Goal: Navigation & Orientation: Find specific page/section

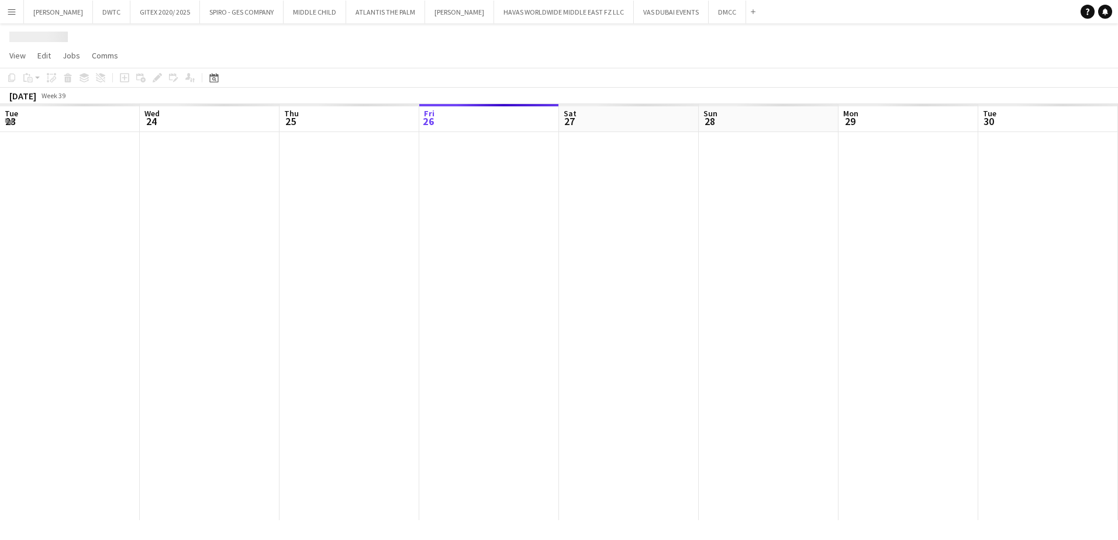
scroll to position [0, 279]
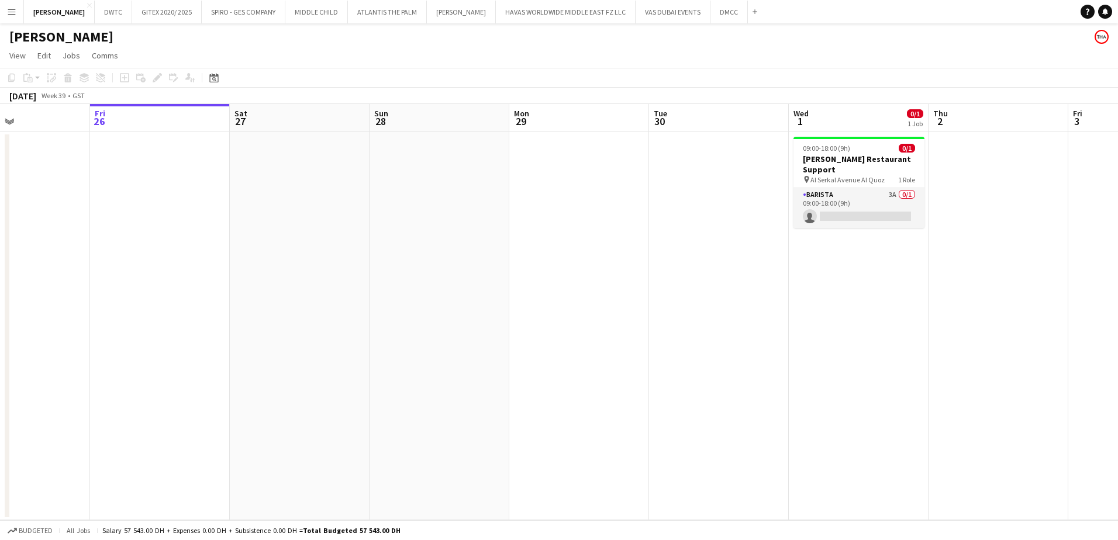
drag, startPoint x: 233, startPoint y: 355, endPoint x: 483, endPoint y: 381, distance: 252.1
click at [483, 381] on app-calendar-viewport "Tue 23 1/1 1 Job Wed 24 1/1 1 Job Thu 25 Fri 26 Sat 27 Sun 28 Mon 29 Tue 30 Wed…" at bounding box center [559, 312] width 1118 height 416
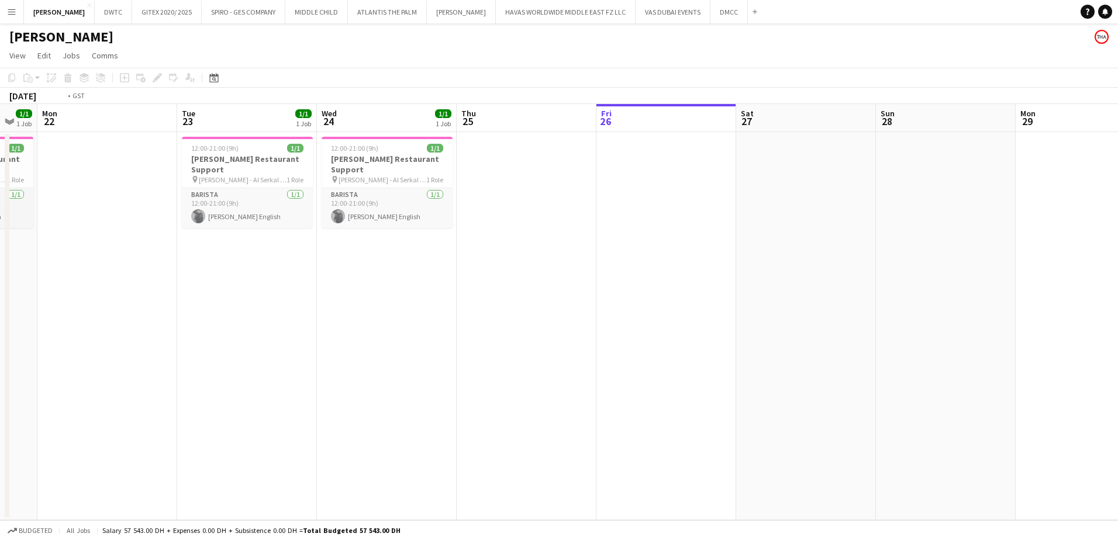
drag, startPoint x: 444, startPoint y: 394, endPoint x: 521, endPoint y: 394, distance: 77.2
click at [521, 394] on app-calendar-viewport "Sat 20 Sun 21 1/1 1 Job Mon 22 Tue 23 1/1 1 Job Wed 24 1/1 1 Job Thu 25 Fri 26 …" at bounding box center [559, 312] width 1118 height 416
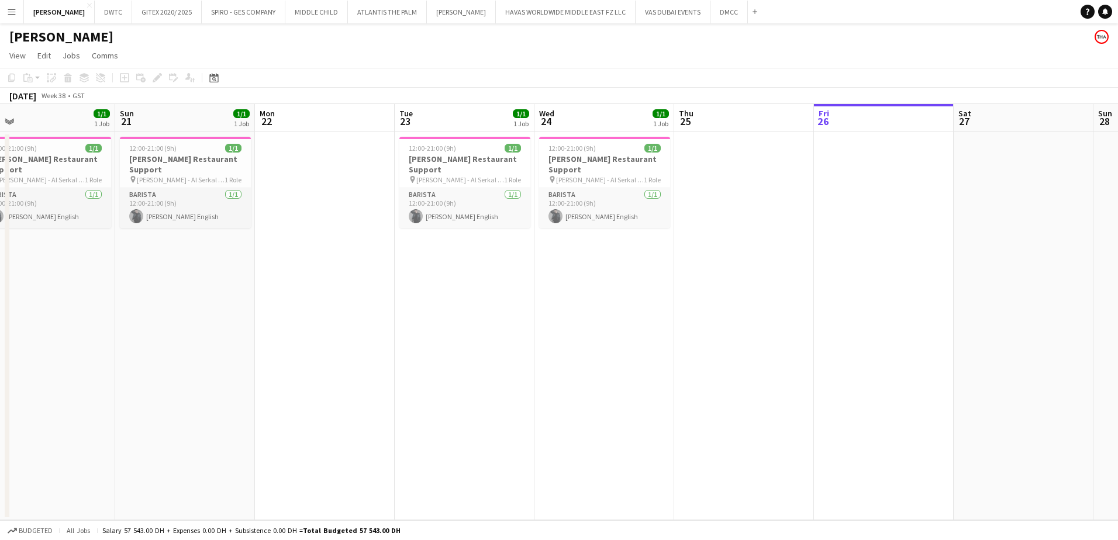
click at [590, 408] on app-calendar-viewport "Thu 18 Fri 19 Sat 20 1/1 1 Job Sun 21 1/1 1 Job Mon 22 Tue 23 1/1 1 Job Wed 24 …" at bounding box center [559, 312] width 1118 height 416
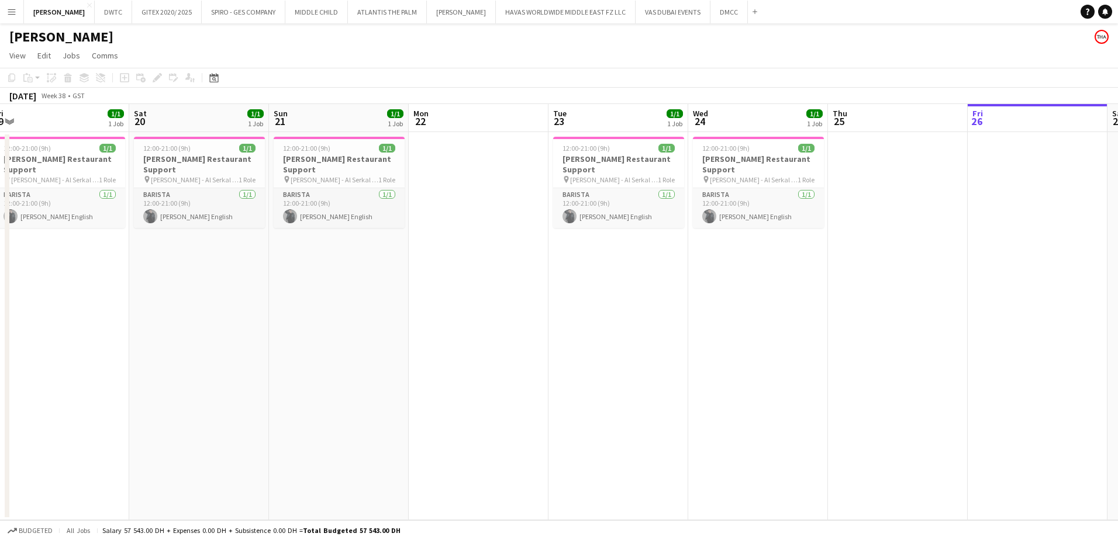
scroll to position [0, 283]
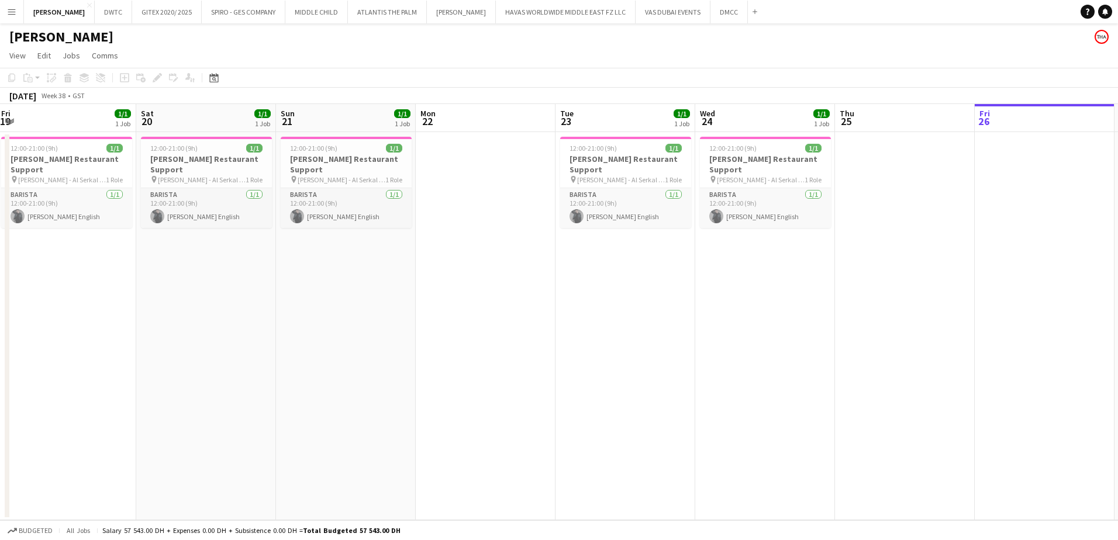
drag, startPoint x: 406, startPoint y: 363, endPoint x: 566, endPoint y: 367, distance: 160.8
click at [566, 367] on app-calendar-viewport "Wed 17 1/1 1 Job Thu 18 1/1 1 Job Fri 19 1/1 1 Job Sat 20 1/1 1 Job Sun 21 1/1 …" at bounding box center [559, 312] width 1118 height 416
click at [132, 18] on button "GITEX 2020/ 2025 Close" at bounding box center [167, 12] width 70 height 23
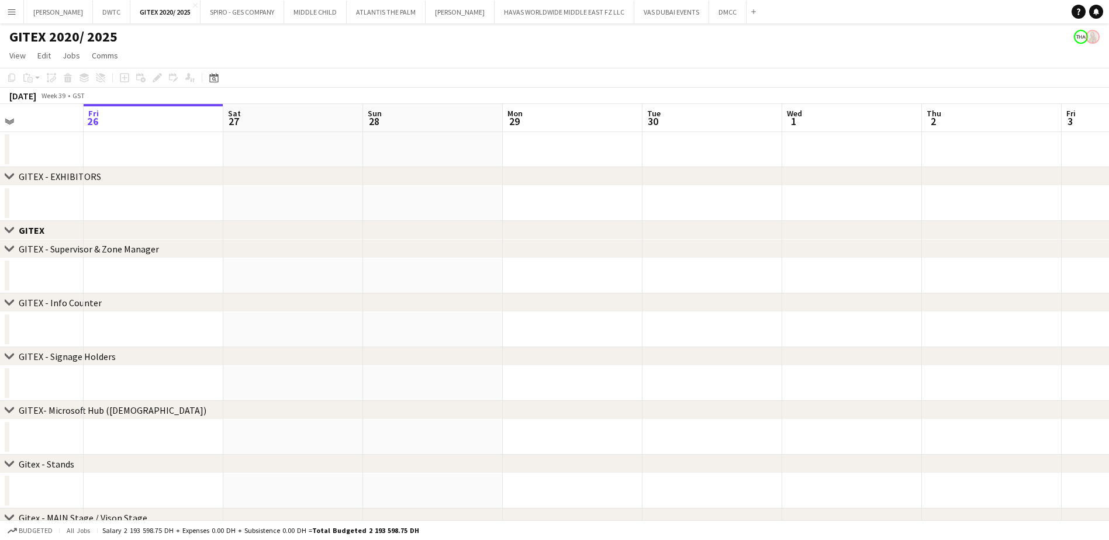
drag, startPoint x: 981, startPoint y: 330, endPoint x: 646, endPoint y: 336, distance: 335.6
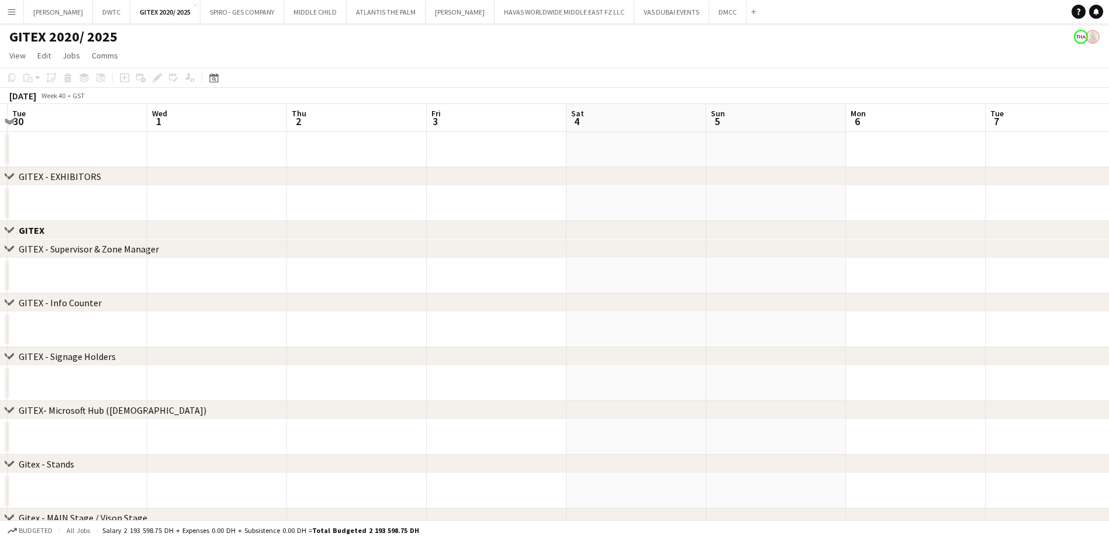
drag, startPoint x: 632, startPoint y: 338, endPoint x: 609, endPoint y: 338, distance: 23.4
drag, startPoint x: 932, startPoint y: 341, endPoint x: 555, endPoint y: 351, distance: 377.7
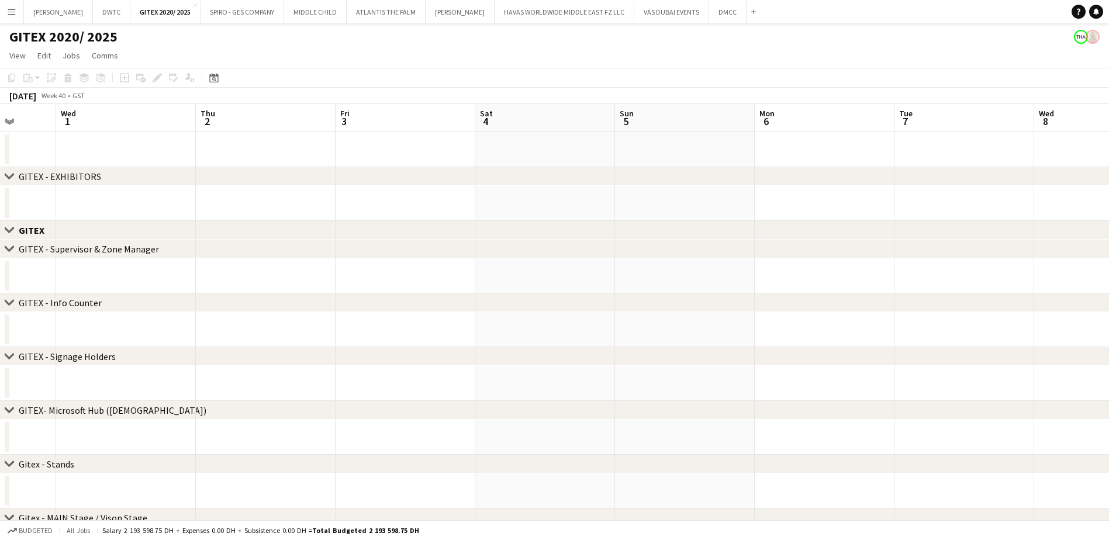
click at [509, 362] on div "chevron-right GITEX - Signage Holders" at bounding box center [554, 356] width 1109 height 19
drag, startPoint x: 886, startPoint y: 361, endPoint x: 641, endPoint y: 361, distance: 245.5
click at [641, 361] on div "chevron-right GITEX - Signage Holders" at bounding box center [554, 356] width 1109 height 19
drag, startPoint x: 959, startPoint y: 338, endPoint x: 664, endPoint y: 335, distance: 294.6
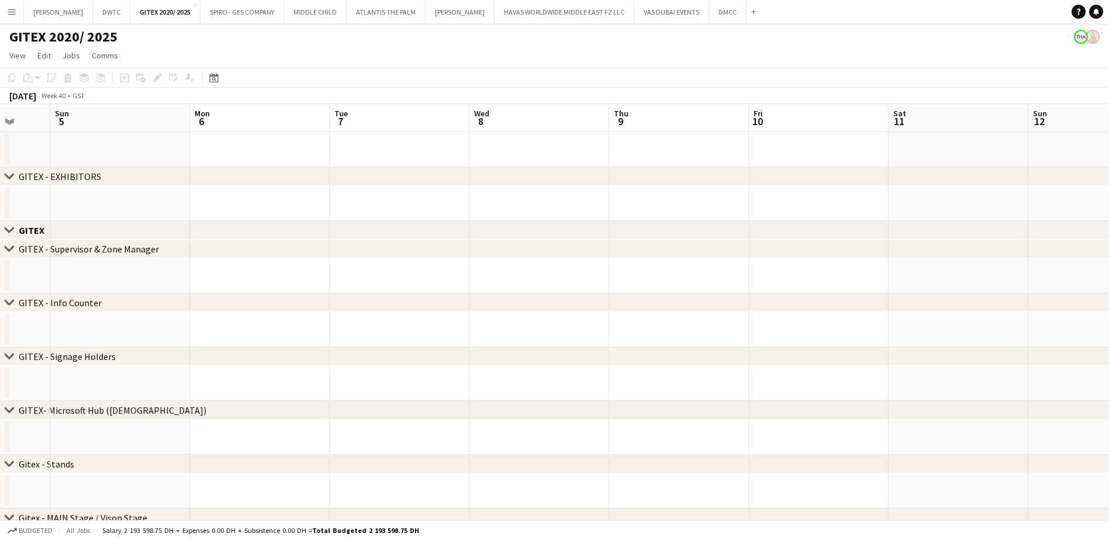
drag, startPoint x: 877, startPoint y: 333, endPoint x: 537, endPoint y: 333, distance: 340.2
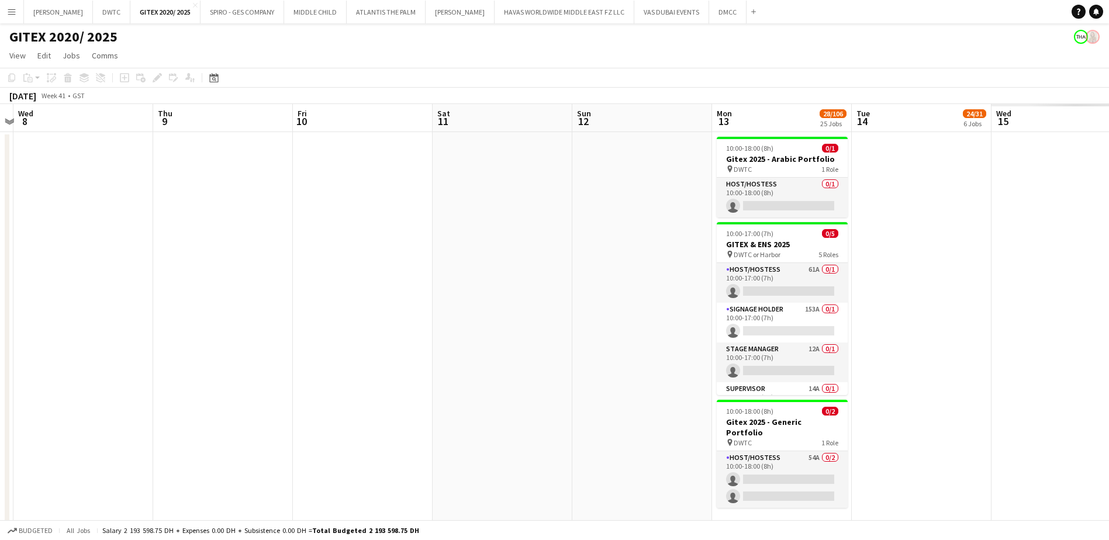
drag, startPoint x: 644, startPoint y: 317, endPoint x: 643, endPoint y: 310, distance: 7.6
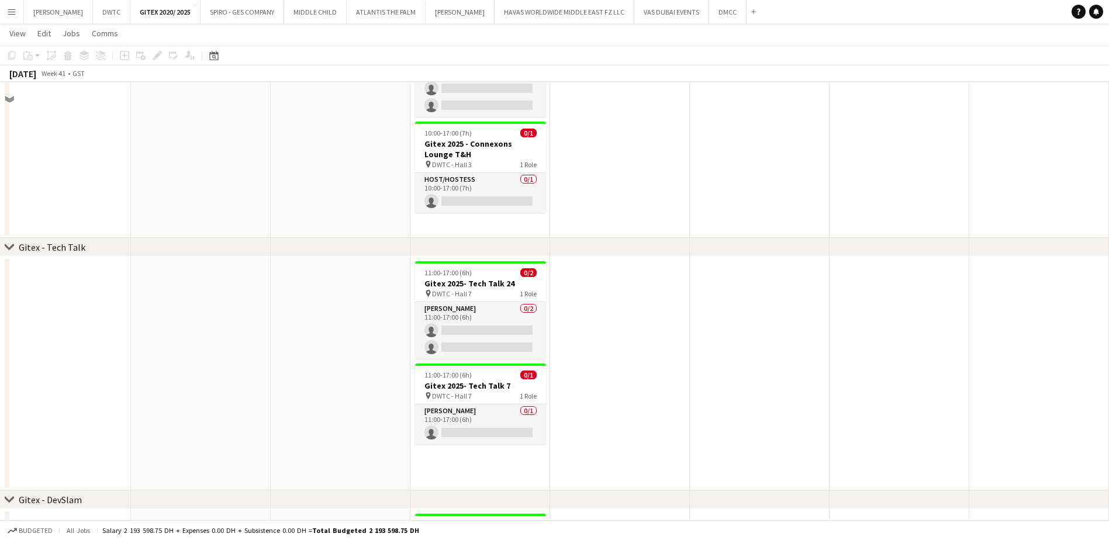
scroll to position [3192, 0]
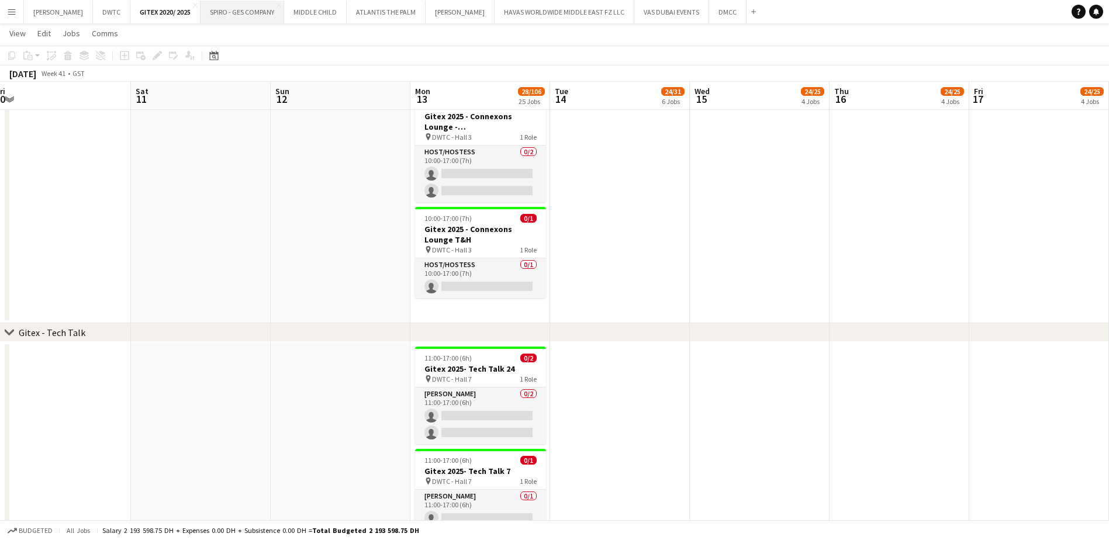
click at [209, 15] on button "SPIRO - GES COMPANY Close" at bounding box center [242, 12] width 84 height 23
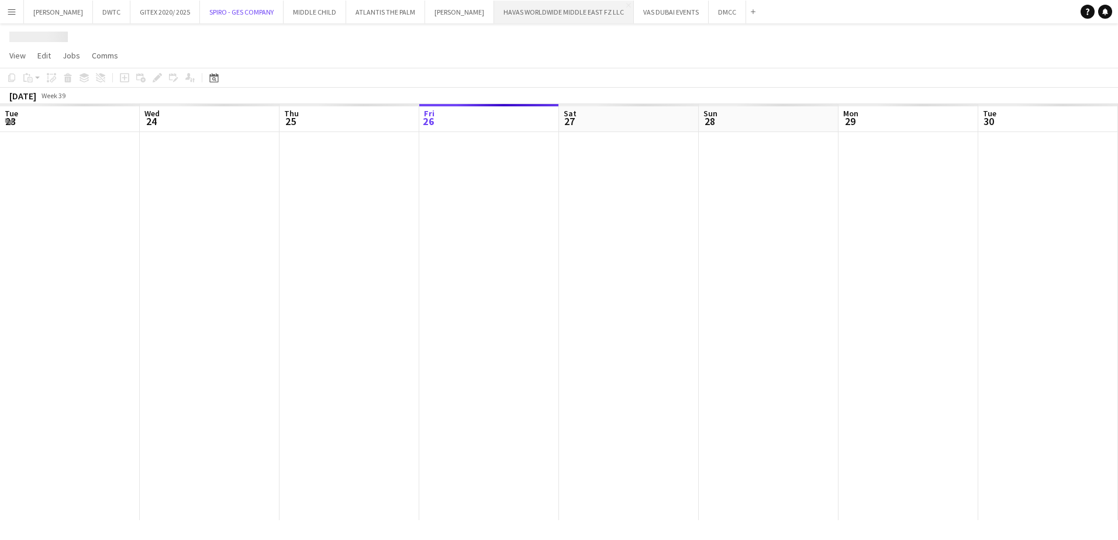
scroll to position [0, 279]
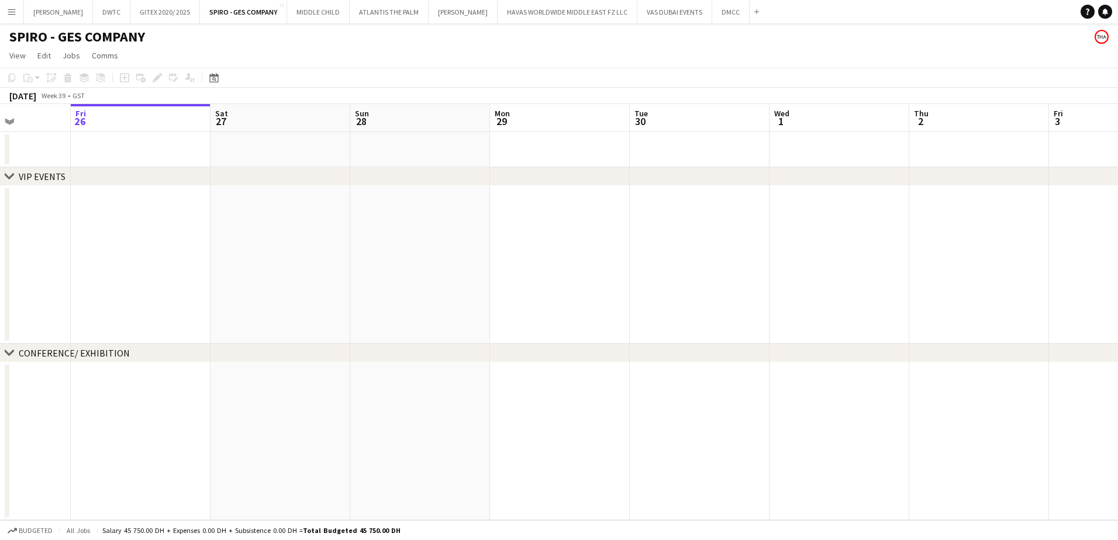
drag, startPoint x: 921, startPoint y: 295, endPoint x: 711, endPoint y: 294, distance: 210.4
click at [711, 294] on app-calendar-viewport "Tue 23 Wed 24 Thu 25 Fri 26 Sat 27 Sun 28 Mon 29 Tue 30 Wed 1 Thu 2 Fri 3 Sat 4…" at bounding box center [559, 312] width 1118 height 416
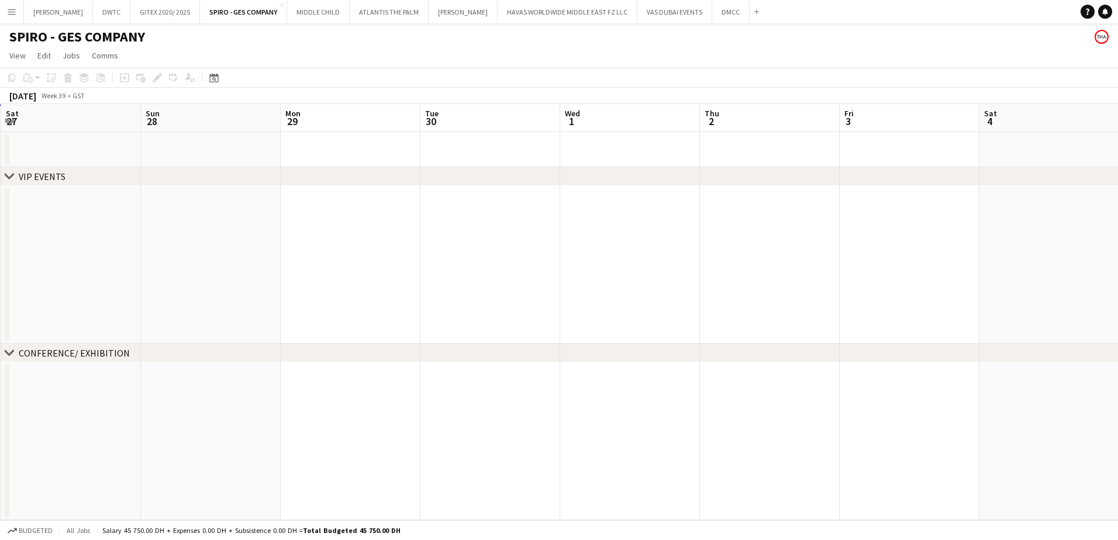
drag, startPoint x: 773, startPoint y: 286, endPoint x: 563, endPoint y: 294, distance: 210.0
click at [563, 294] on app-calendar-viewport "Wed 24 Thu 25 Fri 26 Sat 27 Sun 28 Mon 29 Tue 30 Wed 1 Thu 2 Fri 3 Sat 4 Sun 5 …" at bounding box center [559, 312] width 1118 height 416
drag, startPoint x: 766, startPoint y: 274, endPoint x: 572, endPoint y: 292, distance: 195.4
click at [572, 292] on app-calendar-viewport "Sat 27 Sun 28 Mon 29 Tue 30 Wed 1 Thu 2 Fri 3 Sat 4 Sun 5 Mon 6 Tue 7 Wed 8 Thu…" at bounding box center [559, 312] width 1118 height 416
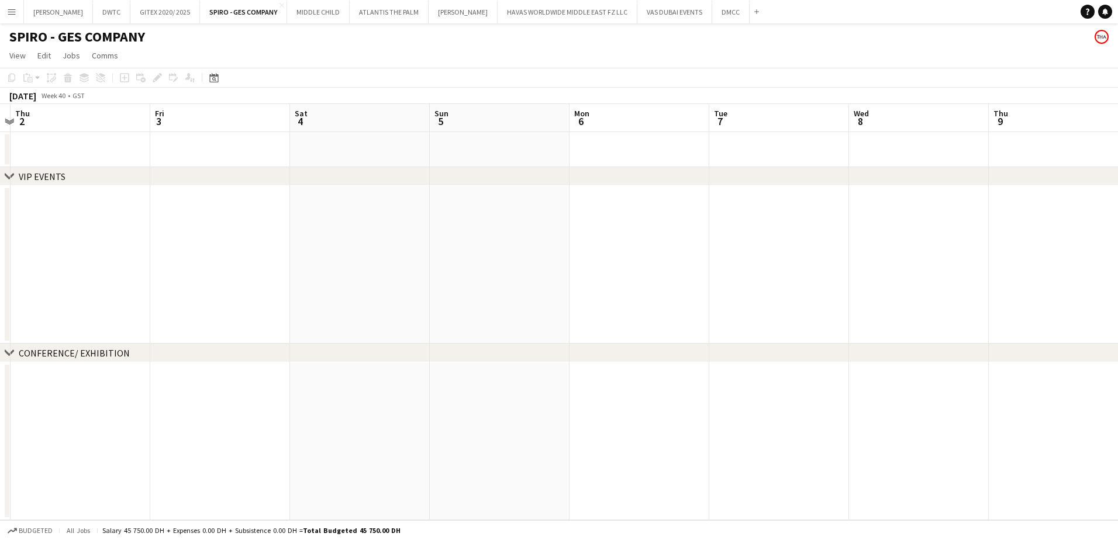
drag, startPoint x: 797, startPoint y: 267, endPoint x: 867, endPoint y: 286, distance: 72.6
click at [446, 276] on app-calendar-viewport "Mon 29 Tue 30 Wed 1 Thu 2 Fri 3 Sat 4 Sun 5 Mon 6 Tue 7 Wed 8 Thu 9 Fri 10 Sat …" at bounding box center [559, 312] width 1118 height 416
drag, startPoint x: 867, startPoint y: 286, endPoint x: 540, endPoint y: 283, distance: 327.3
click at [540, 283] on app-calendar-viewport "Mon 29 Tue 30 Wed 1 Thu 2 Fri 3 Sat 4 Sun 5 Mon 6 Tue 7 Wed 8 Thu 9 Fri 10 Sat …" at bounding box center [559, 312] width 1118 height 416
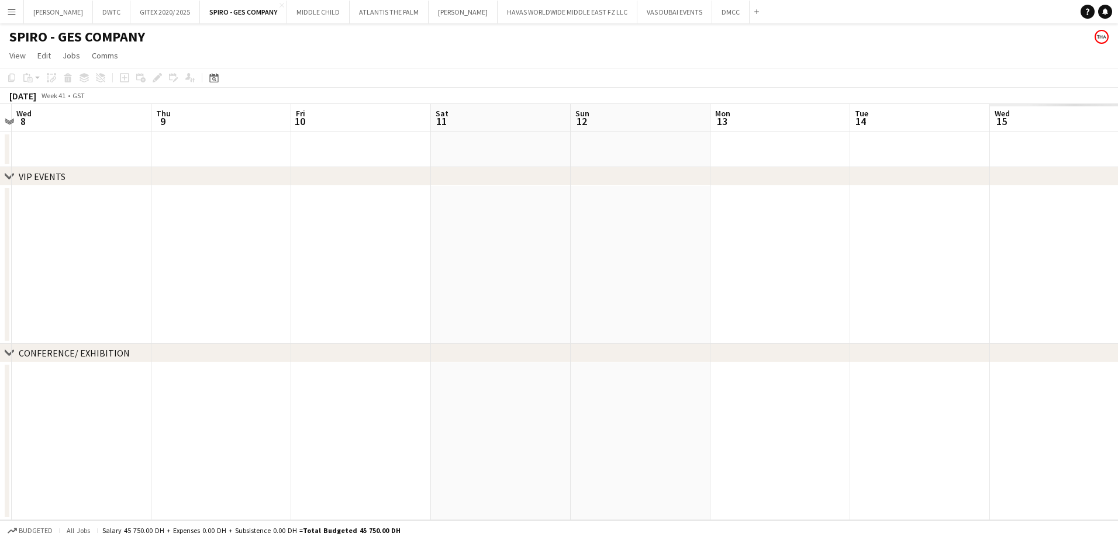
drag, startPoint x: 731, startPoint y: 283, endPoint x: 221, endPoint y: 281, distance: 510.3
click at [221, 281] on app-calendar-viewport "Sun 5 Mon 6 Tue 7 Wed 8 Thu 9 Fri 10 Sat 11 Sun 12 Mon 13 Tue 14 Wed 15 Thu 16 …" at bounding box center [559, 312] width 1118 height 416
click at [279, 6] on app-icon "Close" at bounding box center [281, 5] width 5 height 5
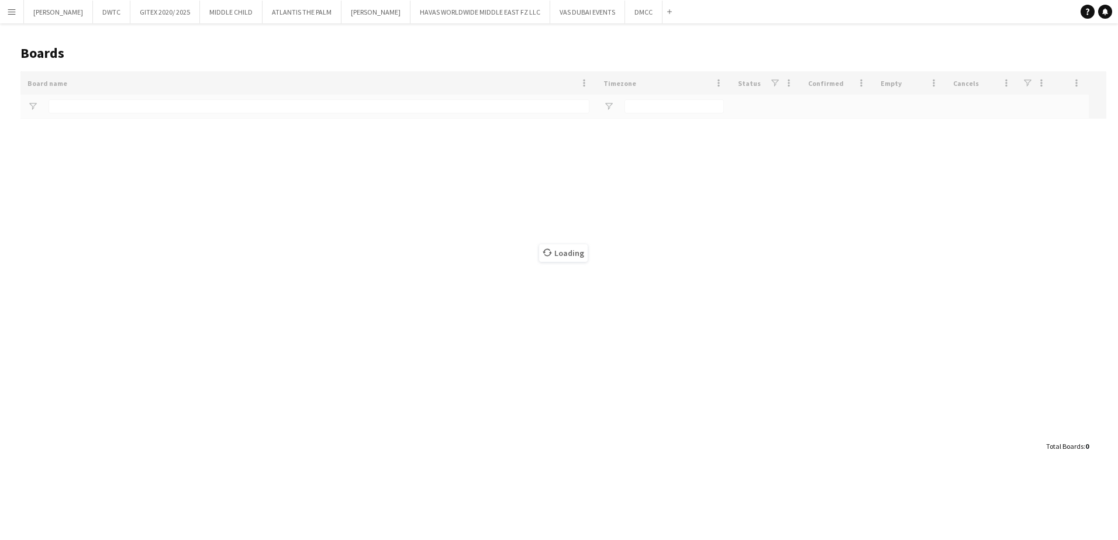
click at [81, 112] on div "Loading" at bounding box center [562, 253] width 1085 height 364
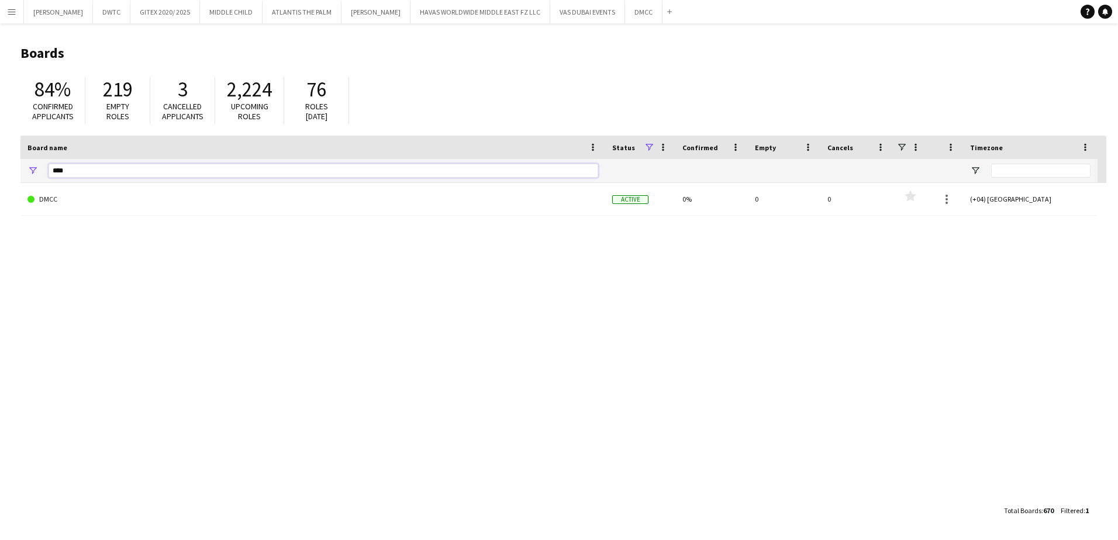
drag, startPoint x: 85, startPoint y: 168, endPoint x: 1, endPoint y: 184, distance: 85.5
click at [1, 184] on main "Boards 84% Confirmed applicants 219 Empty roles 3 Cancelled applicants 2,224 Up…" at bounding box center [559, 281] width 1118 height 516
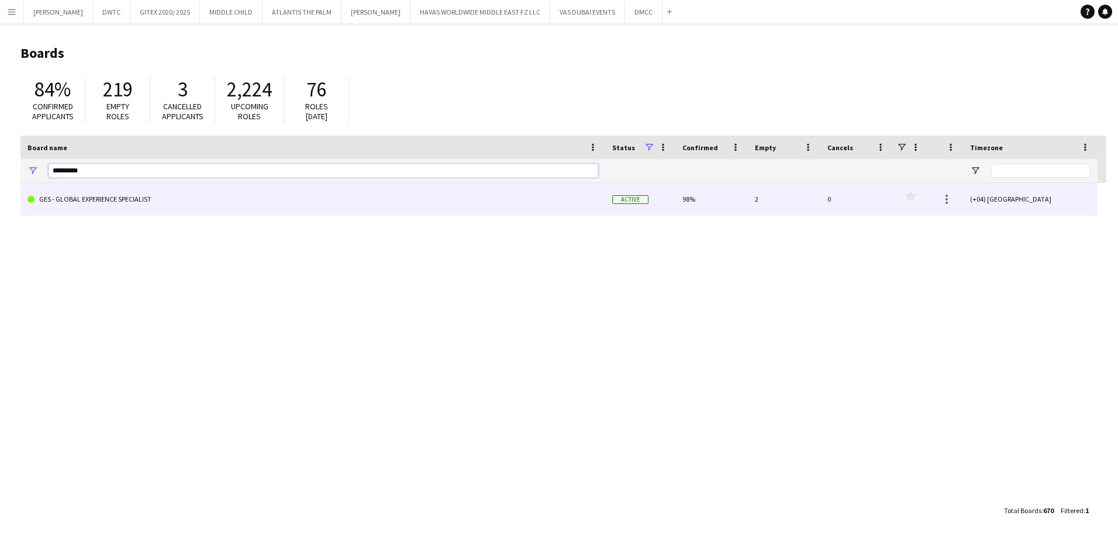
type input "*********"
click at [88, 201] on link "GES - GLOBAL EXPERIENCE SPECIALIST" at bounding box center [312, 199] width 571 height 33
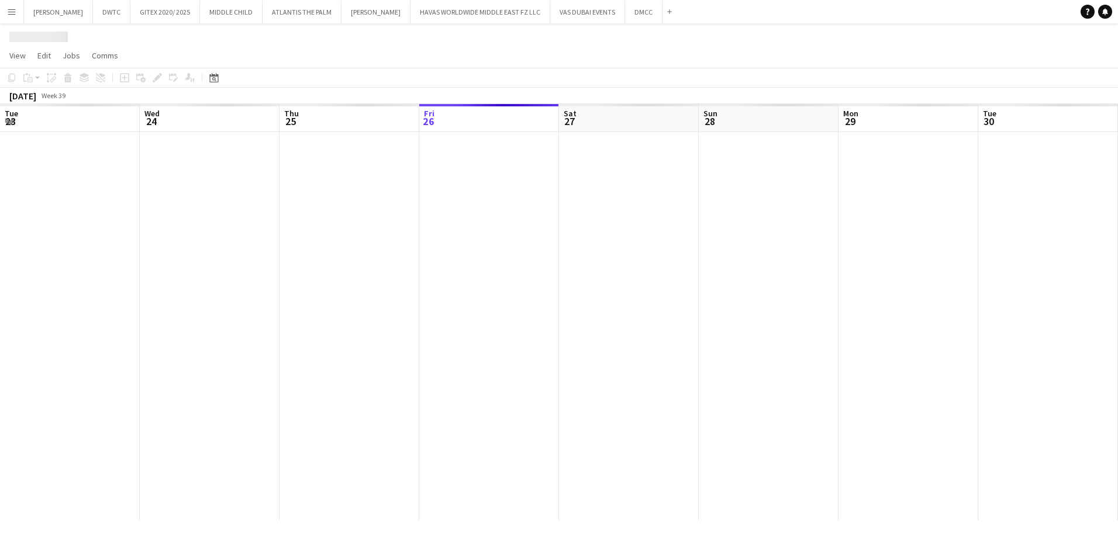
scroll to position [0, 279]
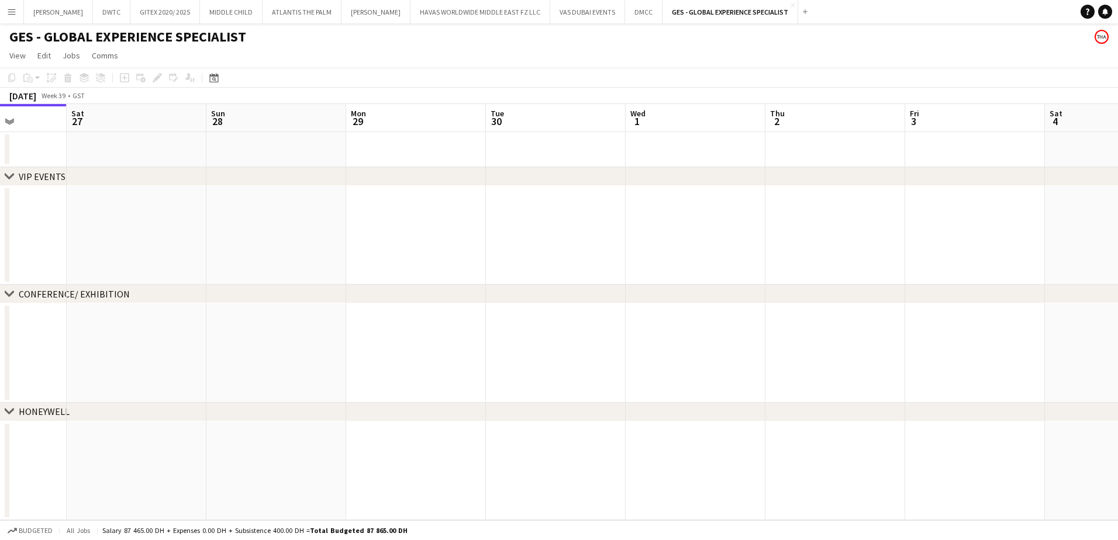
drag, startPoint x: 725, startPoint y: 269, endPoint x: 369, endPoint y: 282, distance: 356.2
click at [366, 282] on app-calendar-viewport "Wed 24 Thu 25 Fri 26 Sat 27 Sun 28 Mon 29 Tue 30 Wed 1 Thu 2 Fri 3 Sat 4 Sun 5 …" at bounding box center [559, 312] width 1118 height 416
drag, startPoint x: 452, startPoint y: 278, endPoint x: 101, endPoint y: 300, distance: 352.0
click at [19, 292] on div "chevron-right VIP EVENTS chevron-right CONFERENCE/ EXHIBITION chevron-right HON…" at bounding box center [559, 312] width 1118 height 416
drag, startPoint x: 251, startPoint y: 301, endPoint x: 327, endPoint y: 319, distance: 77.6
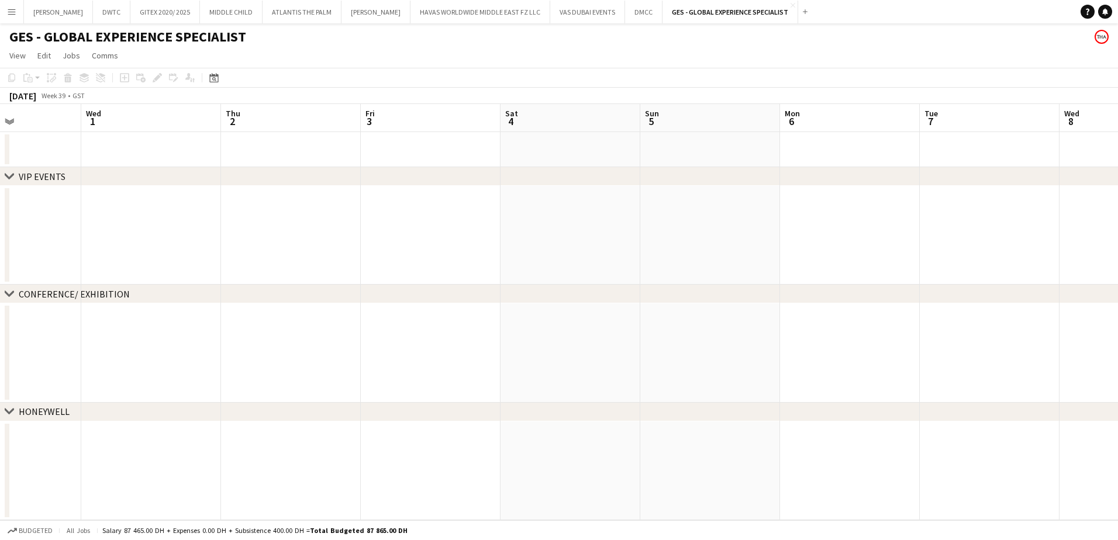
click at [0, 320] on html "Menu Boards Boards Boards All jobs Status Workforce Workforce My Workforce Recr…" at bounding box center [559, 270] width 1118 height 540
drag, startPoint x: 506, startPoint y: 231, endPoint x: 394, endPoint y: 256, distance: 114.3
click at [392, 255] on app-calendar-viewport "Sun 28 Mon 29 Tue 30 Wed 1 Thu 2 Fri 3 Sat 4 Sun 5 Mon 6 Tue 7 Wed 8 Thu 9 Fri …" at bounding box center [559, 312] width 1118 height 416
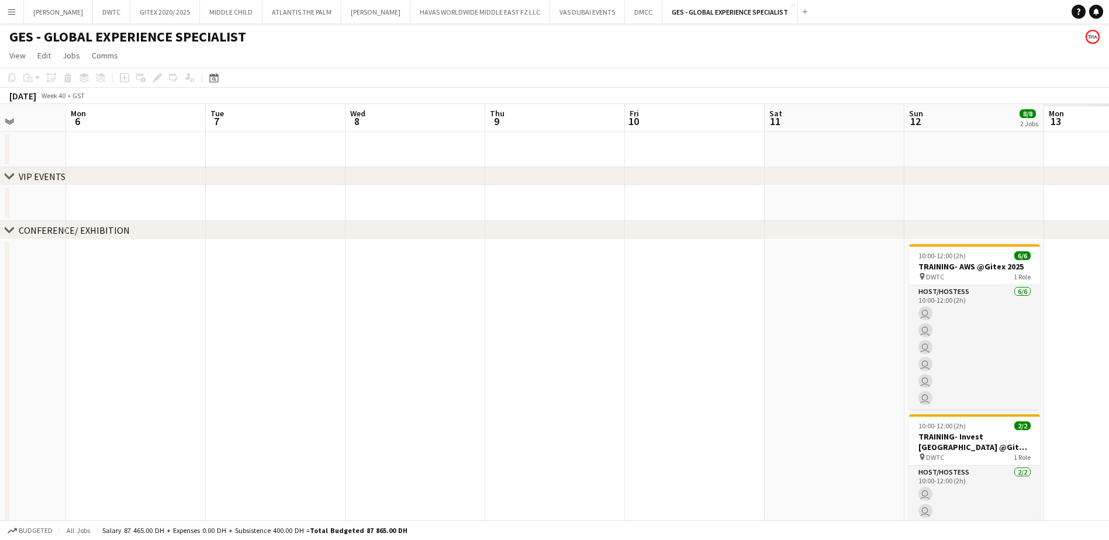
drag, startPoint x: 563, startPoint y: 234, endPoint x: 746, endPoint y: 255, distance: 184.1
click at [409, 258] on app-calendar-viewport "Fri 3 Sat 4 Sun 5 Mon 6 Tue 7 Wed 8 Thu 9 Fri 10 Sat 11 Sun 12 8/8 2 Jobs Mon 1…" at bounding box center [554, 356] width 1109 height 504
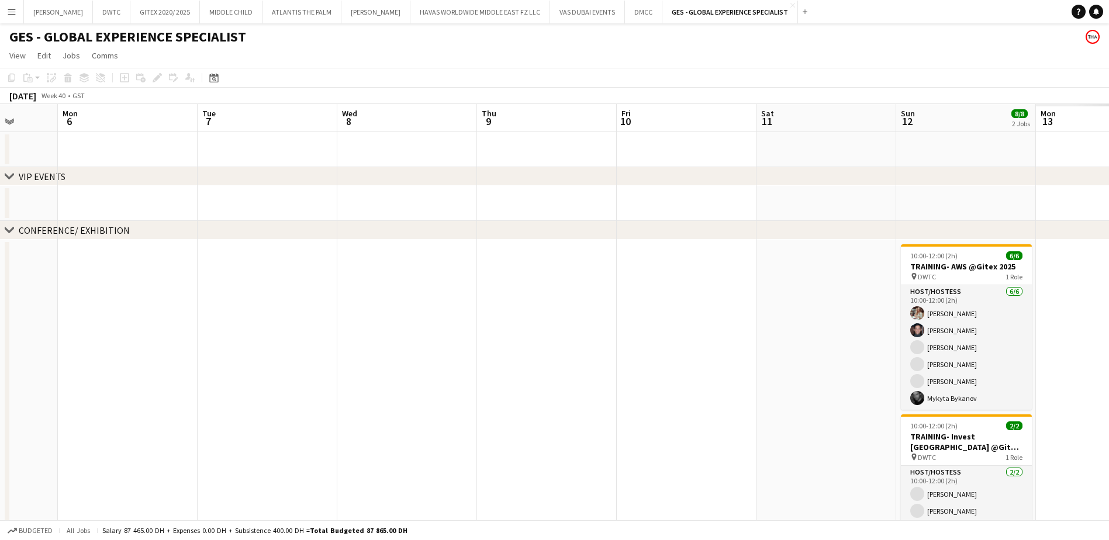
click at [828, 252] on app-calendar-viewport "Fri 3 Sat 4 Sun 5 Mon 6 Tue 7 Wed 8 Thu 9 Fri 10 Sat 11 Sun 12 8/8 2 Jobs Mon 1…" at bounding box center [554, 356] width 1109 height 504
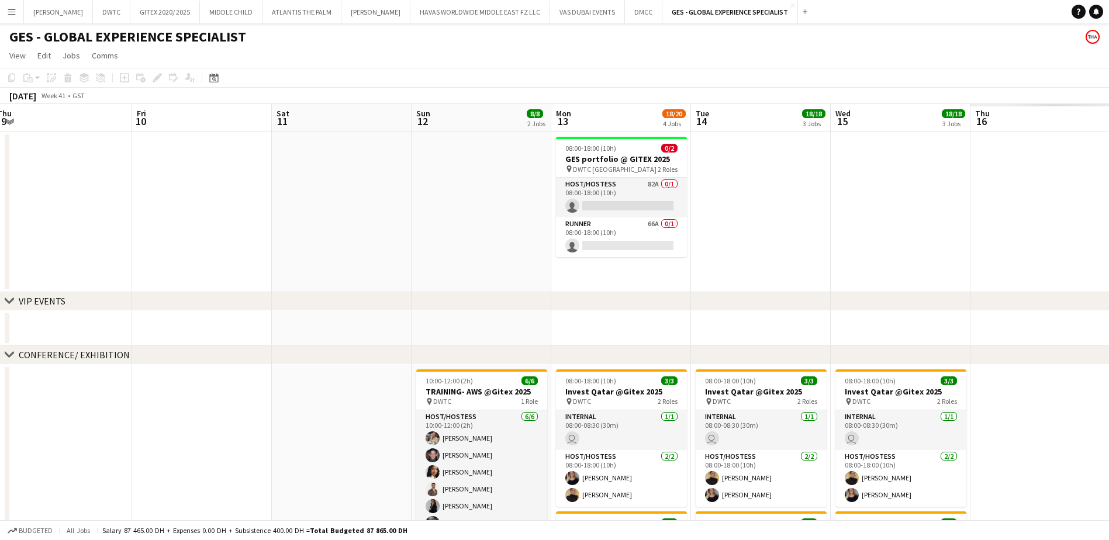
scroll to position [0, 445]
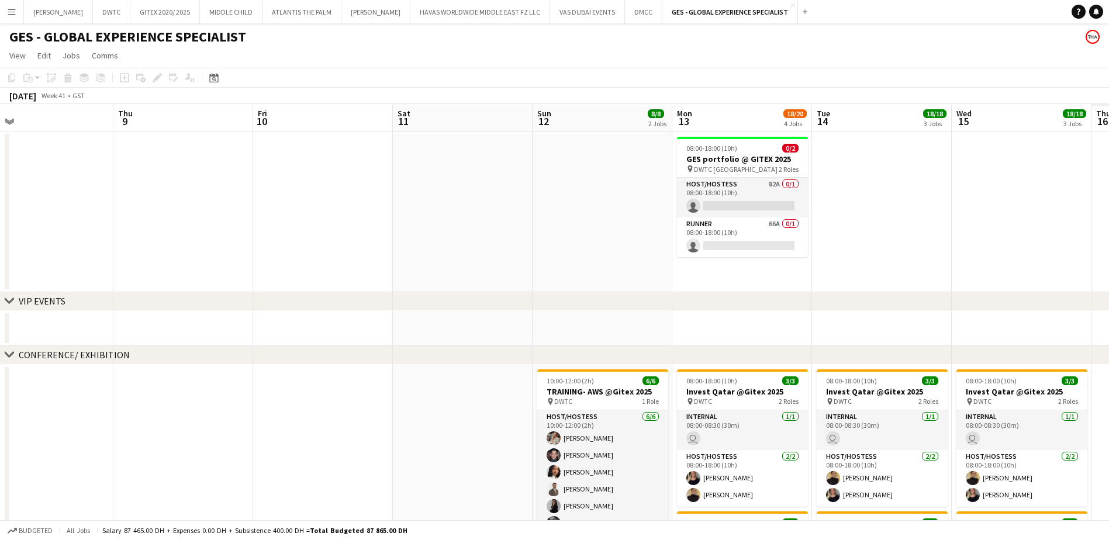
drag, startPoint x: 783, startPoint y: 250, endPoint x: 451, endPoint y: 276, distance: 333.1
click at [451, 276] on app-calendar-viewport "Sun 5 Mon 6 Tue 7 Wed 8 Thu 9 Fri 10 Sat 11 Sun 12 8/8 2 Jobs Mon 13 18/20 4 Jo…" at bounding box center [554, 524] width 1109 height 840
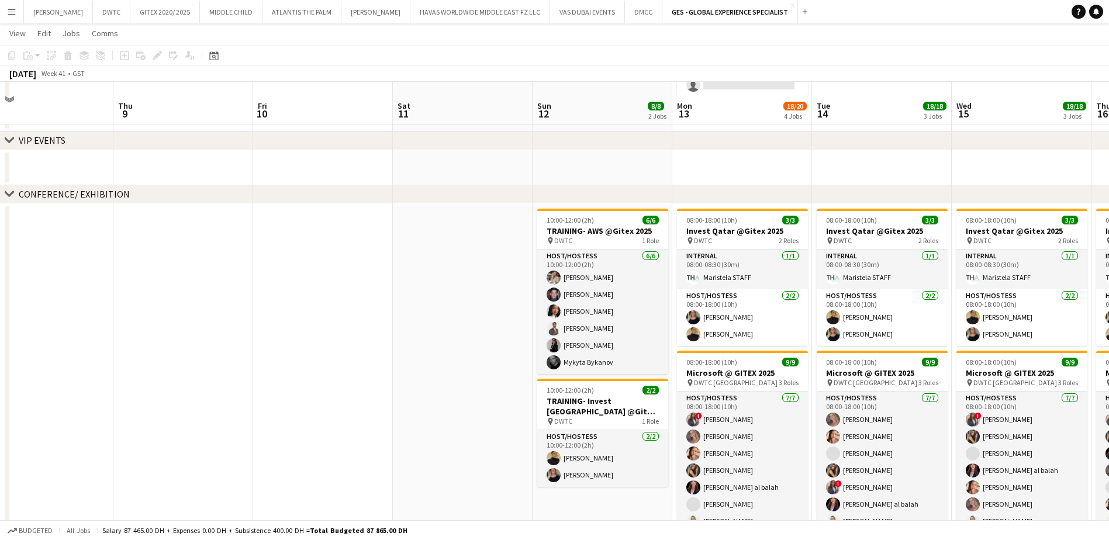
scroll to position [175, 0]
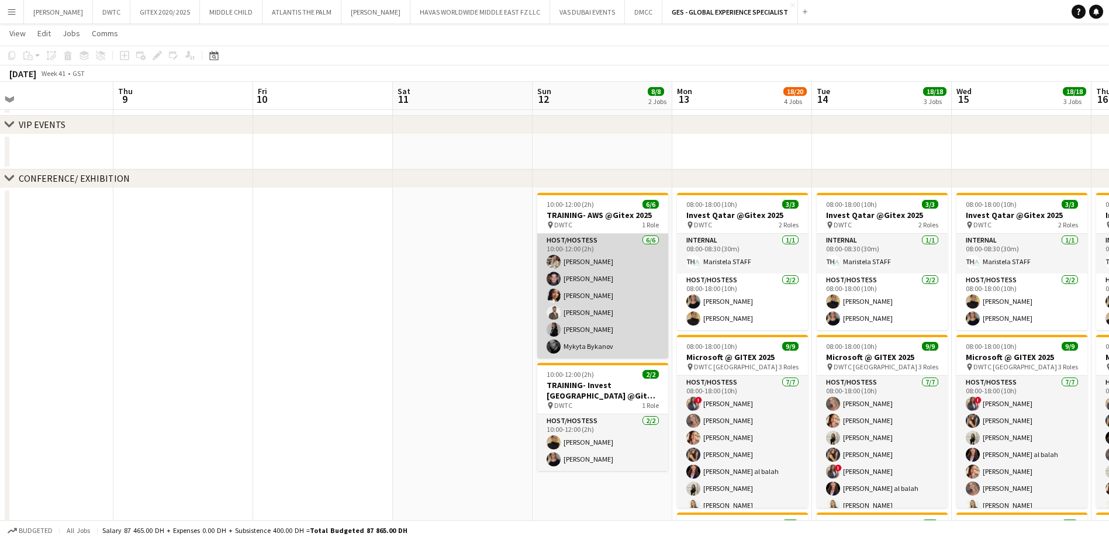
click at [596, 291] on app-card-role "Host/Hostess [DATE] 10:00-12:00 (2h) Maryna Tsypar [PERSON_NAME] [PERSON_NAME] …" at bounding box center [602, 296] width 131 height 125
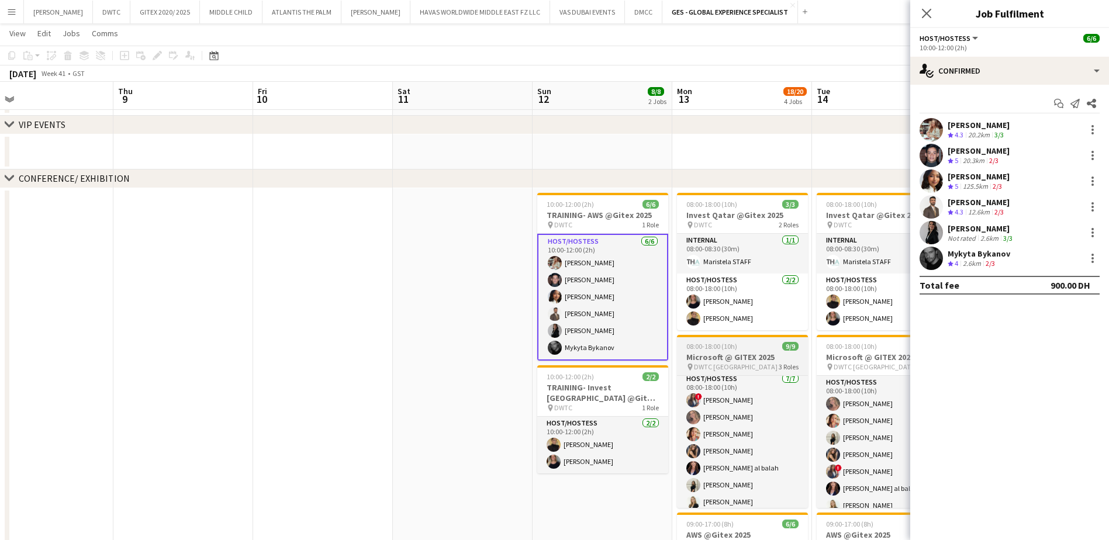
scroll to position [0, 0]
click at [928, 15] on icon at bounding box center [926, 13] width 11 height 11
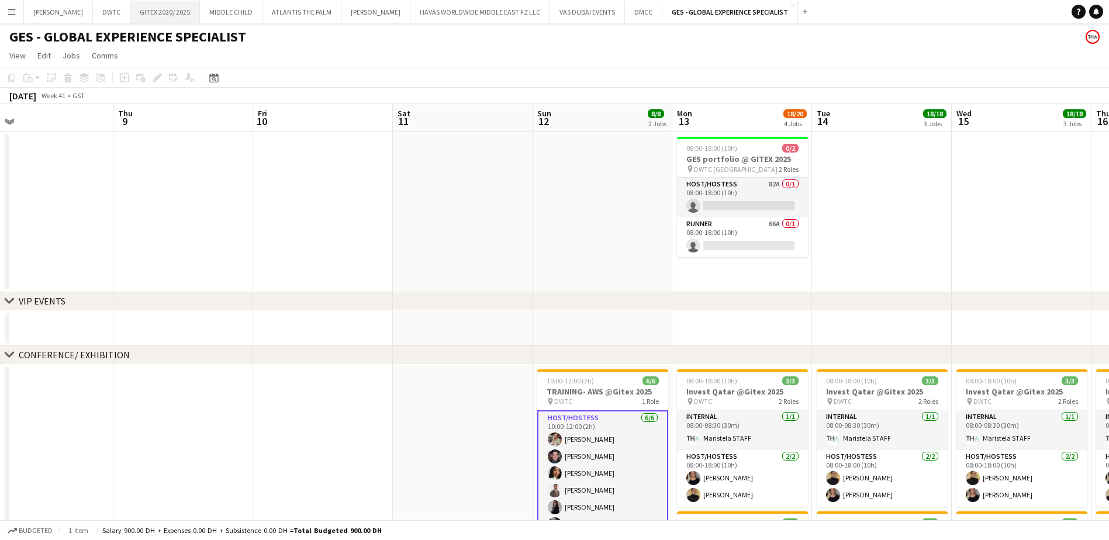
click at [130, 18] on button "GITEX 2020/ 2025 Close" at bounding box center [165, 12] width 70 height 23
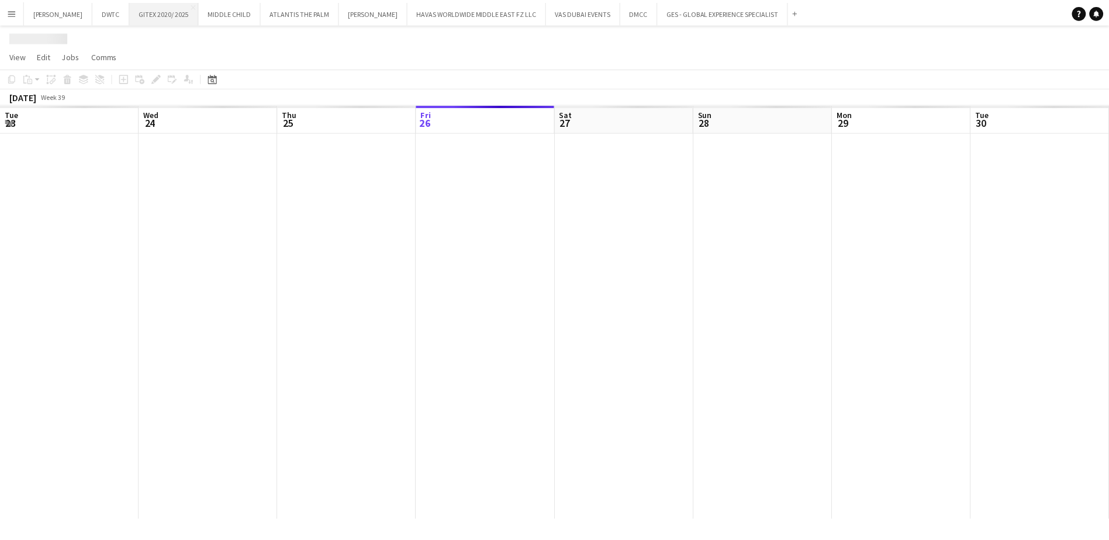
scroll to position [0, 279]
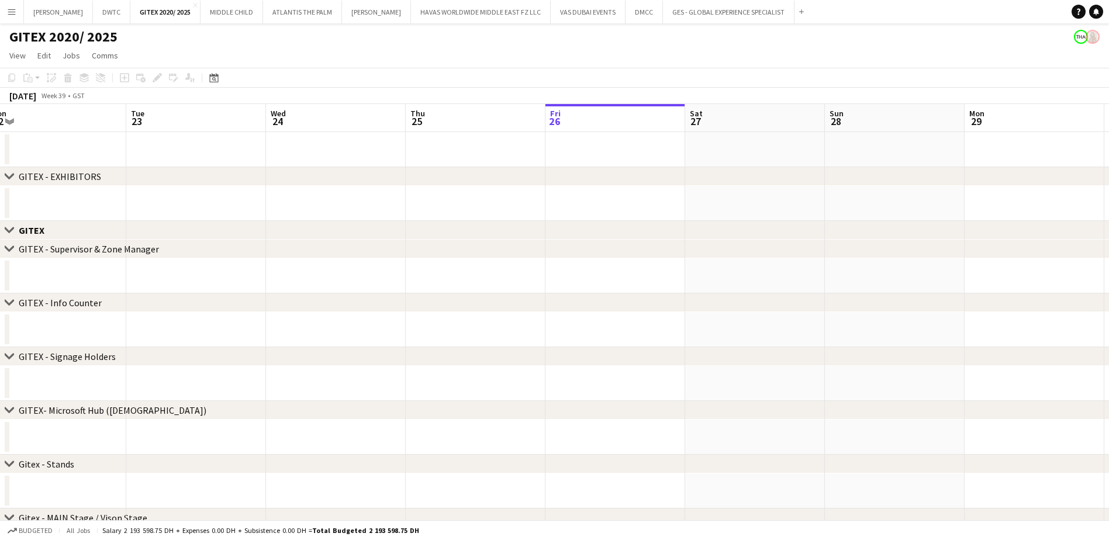
drag, startPoint x: 200, startPoint y: 206, endPoint x: 580, endPoint y: 216, distance: 380.1
drag, startPoint x: 873, startPoint y: 196, endPoint x: 908, endPoint y: 195, distance: 35.7
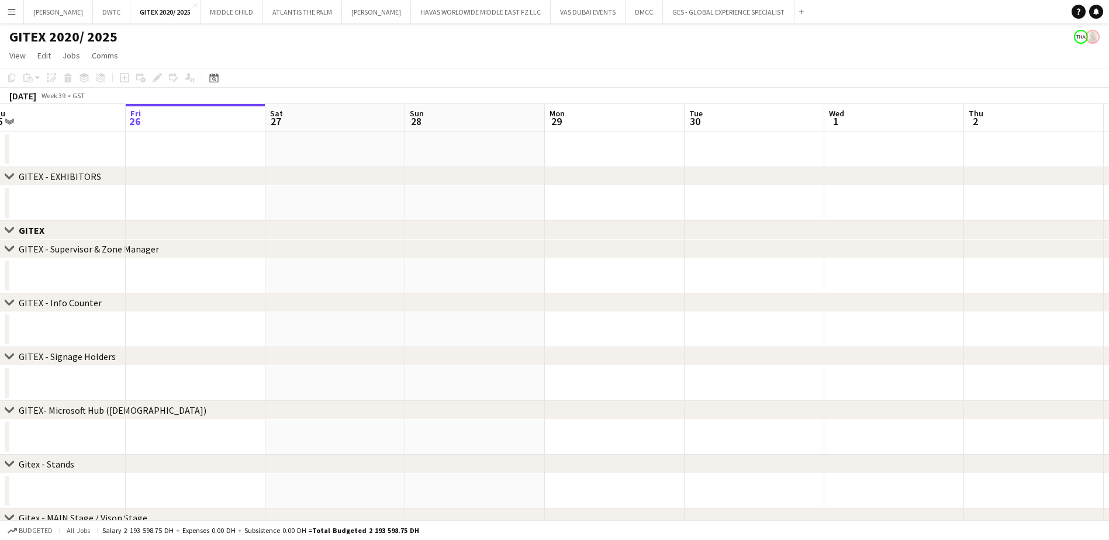
drag, startPoint x: 718, startPoint y: 193, endPoint x: 630, endPoint y: 194, distance: 88.9
drag, startPoint x: 949, startPoint y: 200, endPoint x: 703, endPoint y: 200, distance: 245.5
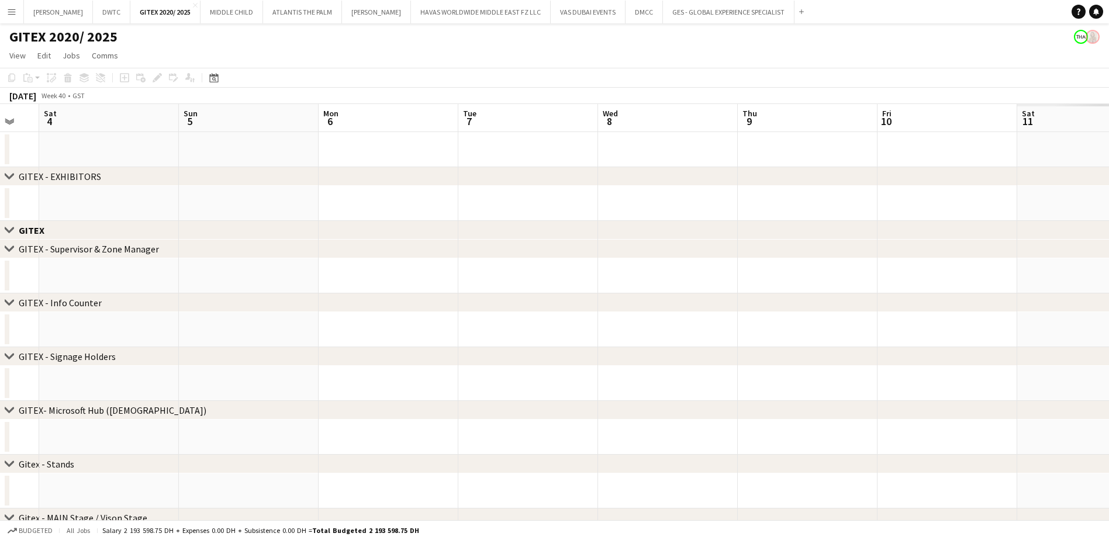
drag, startPoint x: 860, startPoint y: 203, endPoint x: 499, endPoint y: 203, distance: 361.2
drag, startPoint x: 758, startPoint y: 197, endPoint x: 632, endPoint y: 199, distance: 125.1
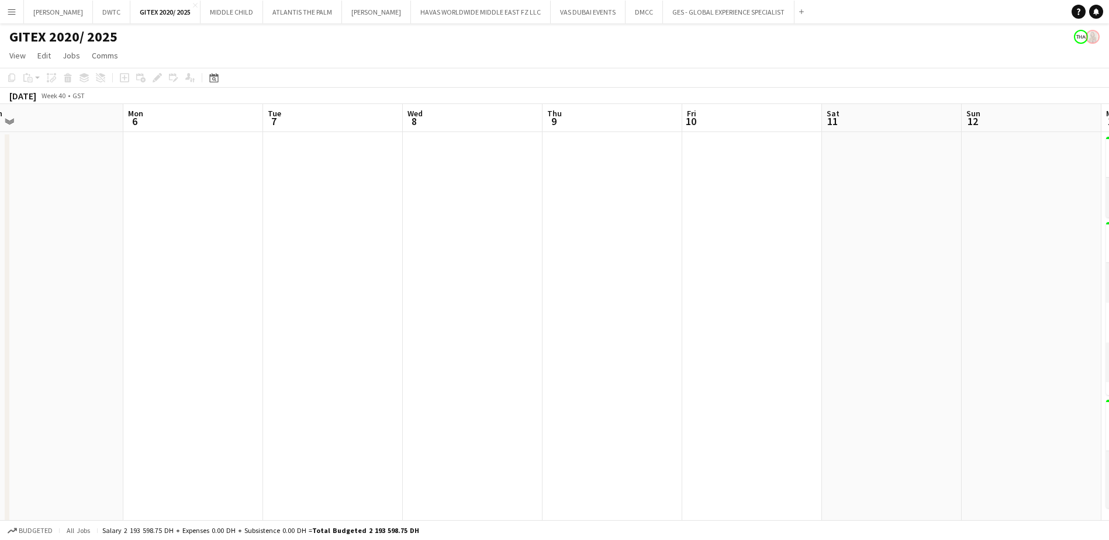
drag, startPoint x: 634, startPoint y: 202, endPoint x: 831, endPoint y: 205, distance: 197.0
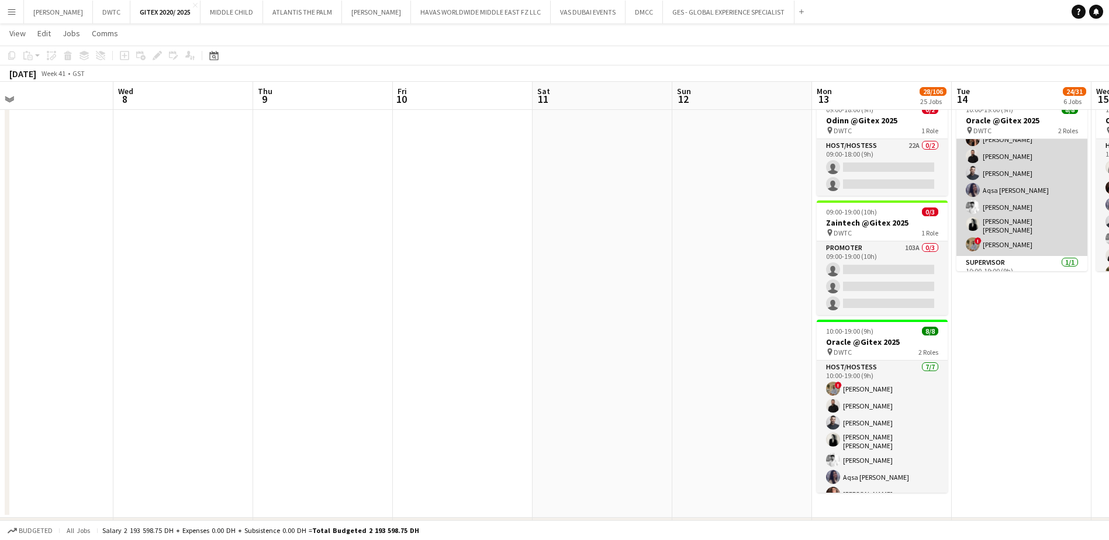
scroll to position [49, 0]
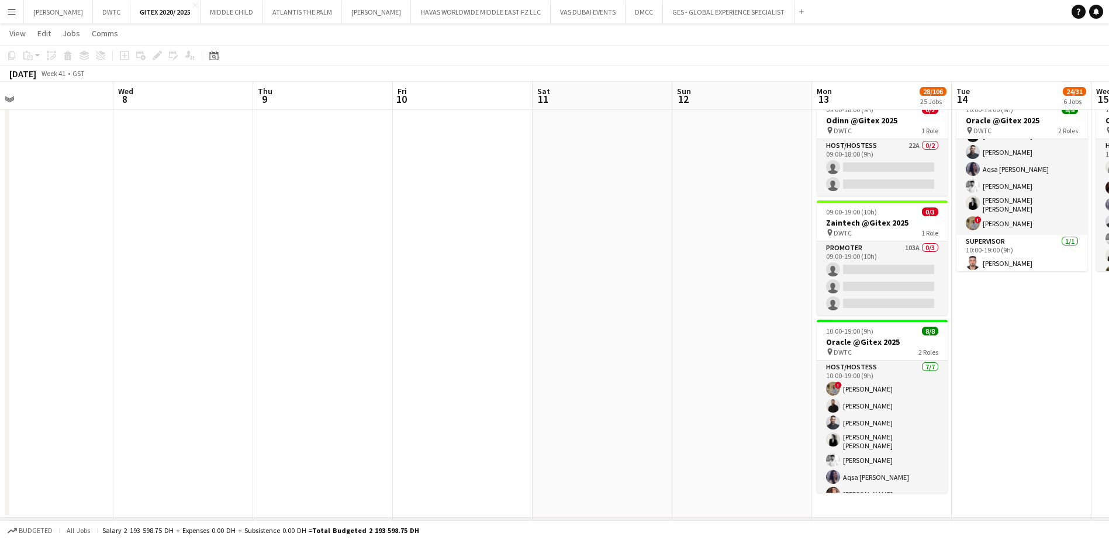
click at [687, 171] on app-date-cell at bounding box center [742, 306] width 140 height 424
